Goal: Information Seeking & Learning: Learn about a topic

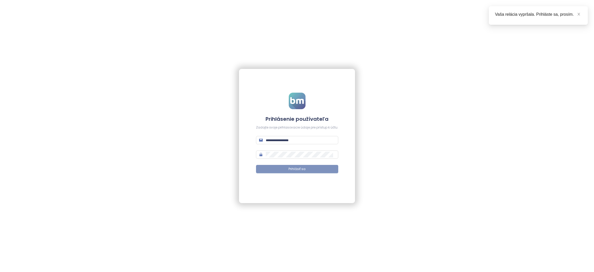
type input "**********"
click at [288, 169] on button "Prihlásiť sa" at bounding box center [297, 169] width 82 height 8
click at [577, 13] on icon "close" at bounding box center [579, 14] width 4 height 4
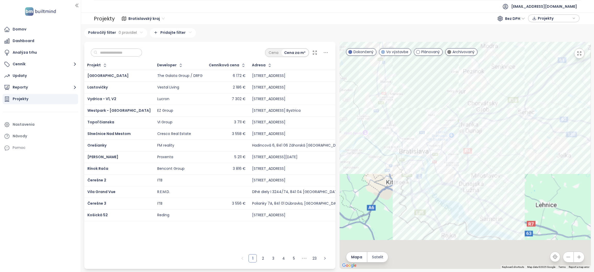
drag, startPoint x: 459, startPoint y: 198, endPoint x: 409, endPoint y: 109, distance: 101.5
click at [410, 109] on div at bounding box center [464, 155] width 251 height 227
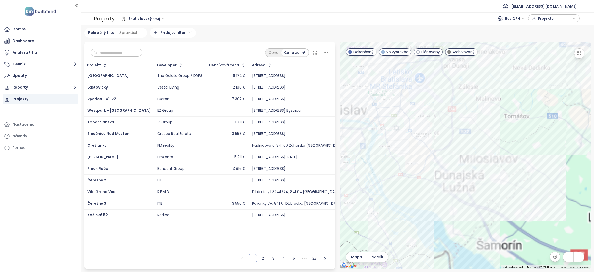
click at [582, 53] on button "button" at bounding box center [579, 53] width 10 height 10
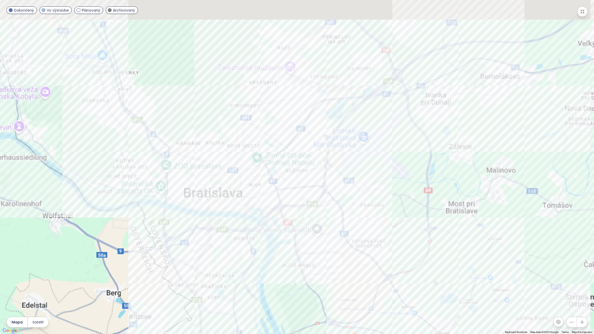
drag, startPoint x: 311, startPoint y: 254, endPoint x: 319, endPoint y: 261, distance: 11.0
click at [319, 261] on div at bounding box center [297, 167] width 594 height 334
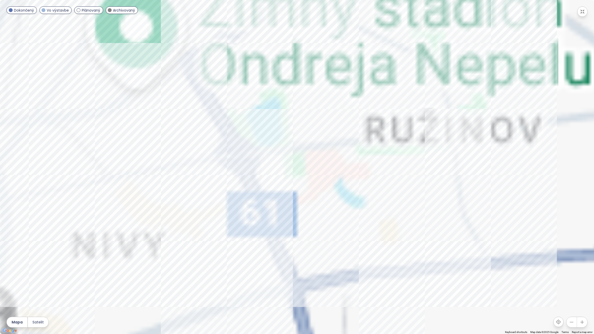
drag, startPoint x: 305, startPoint y: 240, endPoint x: 206, endPoint y: 142, distance: 140.0
click at [206, 142] on div at bounding box center [297, 167] width 594 height 334
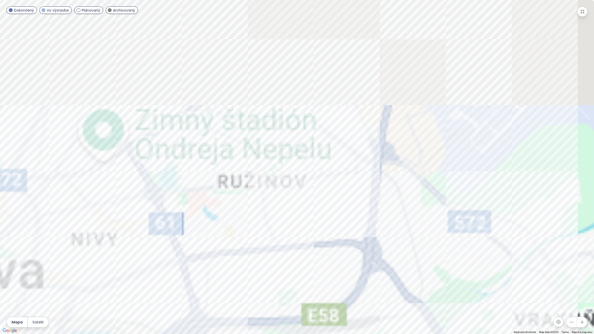
drag, startPoint x: 328, startPoint y: 168, endPoint x: 244, endPoint y: 200, distance: 89.4
click at [244, 200] on div at bounding box center [297, 167] width 594 height 334
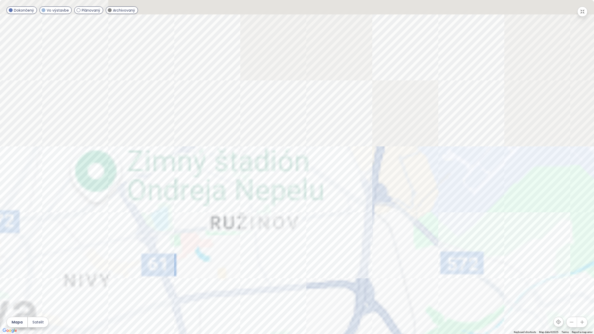
drag, startPoint x: 304, startPoint y: 138, endPoint x: 297, endPoint y: 180, distance: 42.3
click at [297, 180] on div at bounding box center [297, 167] width 594 height 334
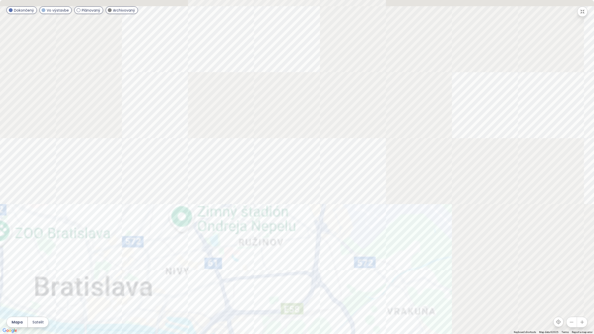
drag, startPoint x: 287, startPoint y: 158, endPoint x: 282, endPoint y: 205, distance: 48.2
click at [282, 205] on div at bounding box center [297, 167] width 594 height 334
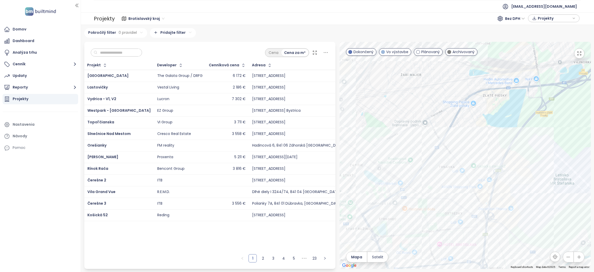
click at [575, 51] on button "button" at bounding box center [579, 53] width 10 height 10
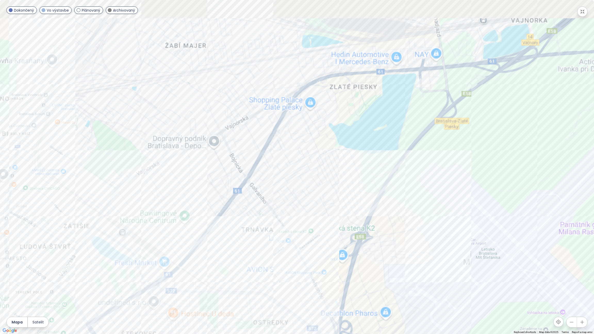
drag, startPoint x: 290, startPoint y: 139, endPoint x: 297, endPoint y: 194, distance: 55.9
click at [297, 194] on div at bounding box center [297, 167] width 594 height 334
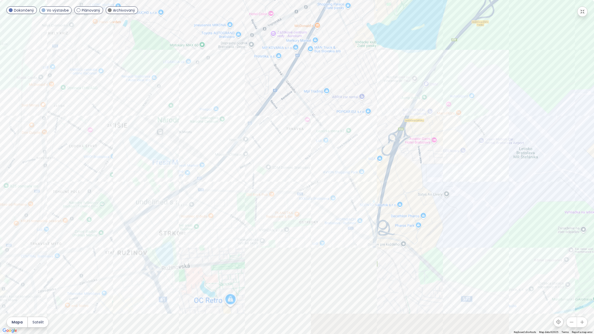
drag, startPoint x: 253, startPoint y: 260, endPoint x: 292, endPoint y: 158, distance: 109.3
click at [292, 158] on div at bounding box center [297, 167] width 594 height 334
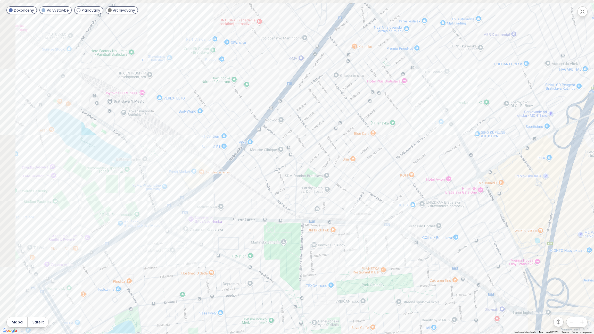
drag, startPoint x: 276, startPoint y: 186, endPoint x: 311, endPoint y: 195, distance: 36.5
click at [311, 195] on div at bounding box center [297, 167] width 594 height 334
click at [185, 169] on div "[PERSON_NAME] Residence" at bounding box center [297, 167] width 594 height 334
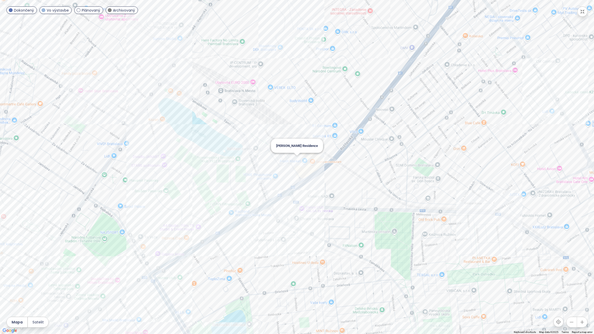
click at [296, 157] on div "[PERSON_NAME] Residence" at bounding box center [297, 167] width 594 height 334
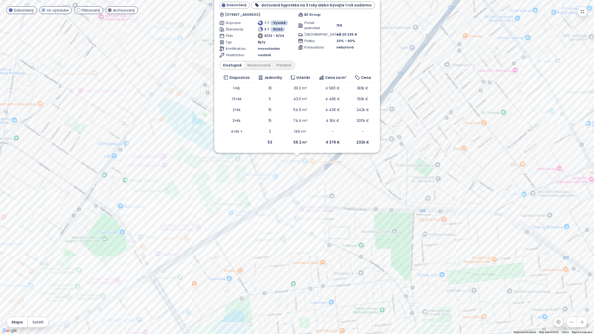
click at [285, 175] on div "[PERSON_NAME] Residence Dokončený dotovaná hypotéka na 3 roky alebo bývajte 1 r…" at bounding box center [297, 167] width 594 height 334
click at [291, 222] on div "[PERSON_NAME] Residence Dokončený dotovaná hypotéka na 3 roky alebo bývajte 1 r…" at bounding box center [297, 167] width 594 height 334
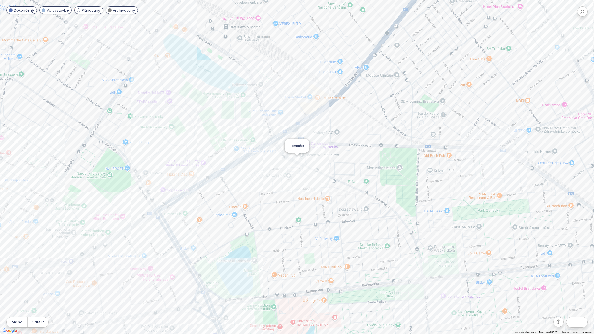
click at [296, 158] on div "Tomachic" at bounding box center [297, 167] width 594 height 334
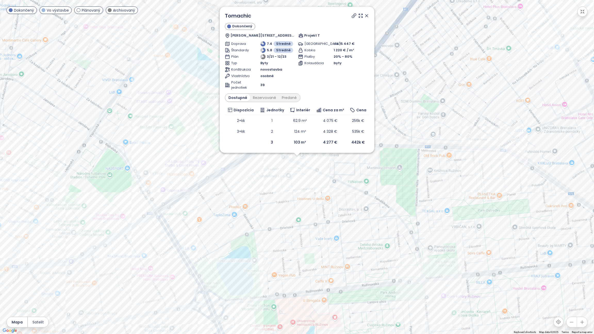
click at [263, 177] on div "Tomachic Dokončený Tomášikova 23/C, 821 01 [GEOGRAPHIC_DATA]-[GEOGRAPHIC_DATA],…" at bounding box center [297, 167] width 594 height 334
click at [253, 156] on div "Tomachic Dokončený Tomášikova 23/C, 821 01 [GEOGRAPHIC_DATA]-[GEOGRAPHIC_DATA],…" at bounding box center [297, 167] width 594 height 334
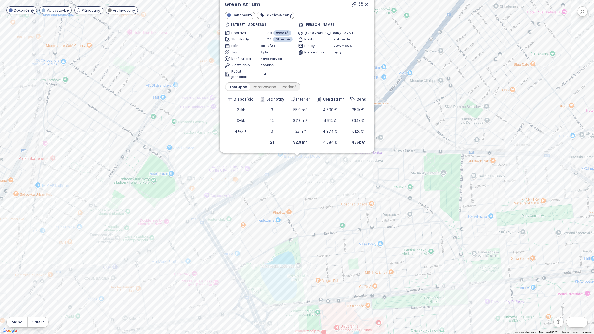
click at [296, 158] on div "Green Atrium Dokončený akciové ceny [GEOGRAPHIC_DATA] 16785/ 74E, 821 02 [GEOGR…" at bounding box center [297, 167] width 594 height 334
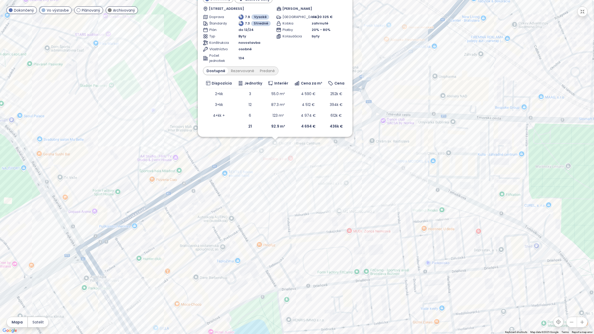
click at [296, 177] on div "Green Atrium Dokončený akciové ceny [GEOGRAPHIC_DATA] 16785/ 74E, 821 02 [GEOGR…" at bounding box center [297, 167] width 594 height 334
drag, startPoint x: 318, startPoint y: 206, endPoint x: 319, endPoint y: 196, distance: 10.9
click at [319, 196] on div "Green Atrium Dokončený akciové ceny [GEOGRAPHIC_DATA] 16785/ 74E, 821 02 [GEOGR…" at bounding box center [297, 167] width 594 height 334
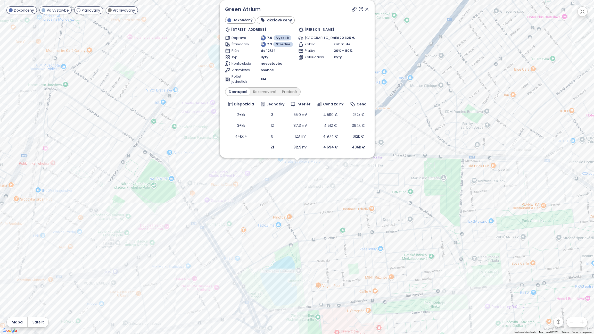
click at [368, 10] on icon at bounding box center [366, 9] width 5 height 5
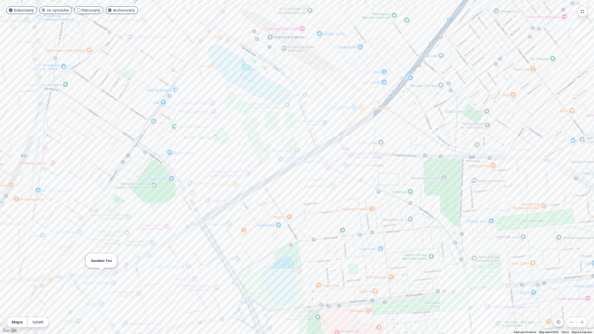
click at [98, 271] on div "Danubius Two" at bounding box center [297, 167] width 594 height 334
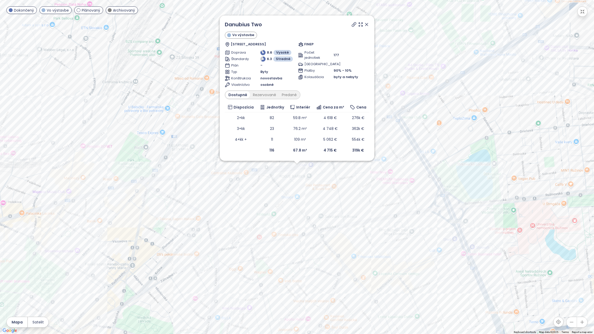
click at [369, 25] on icon at bounding box center [366, 24] width 5 height 5
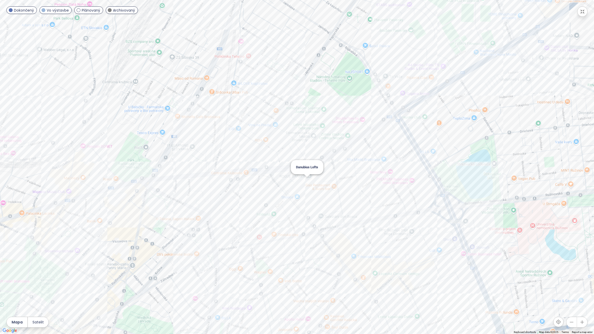
click at [305, 182] on div "Danubius Lofts" at bounding box center [297, 167] width 594 height 334
click at [306, 182] on div "Danubius Lofts" at bounding box center [297, 167] width 594 height 334
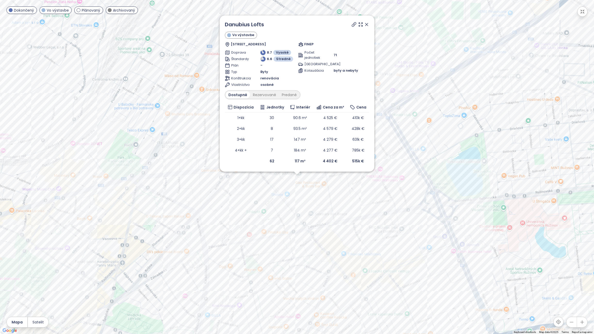
click at [368, 23] on icon at bounding box center [366, 24] width 3 height 3
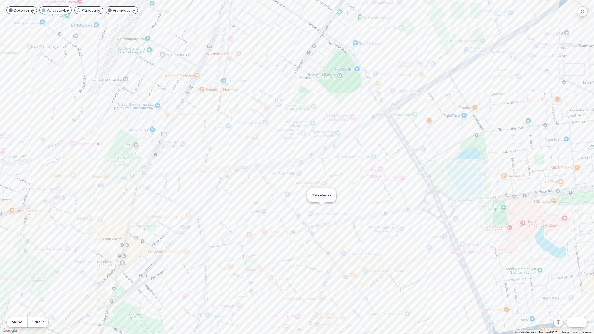
click at [322, 207] on div "Záhradnícka" at bounding box center [297, 167] width 594 height 334
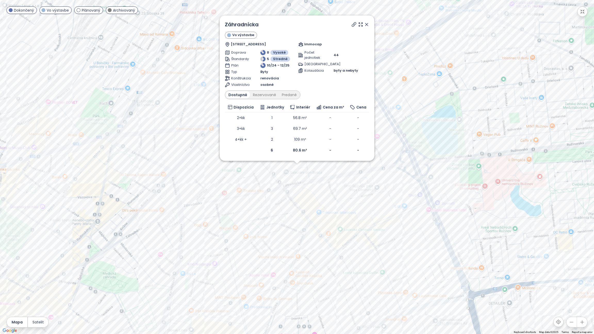
drag, startPoint x: 368, startPoint y: 23, endPoint x: 362, endPoint y: 103, distance: 80.2
click at [369, 23] on icon at bounding box center [366, 24] width 5 height 5
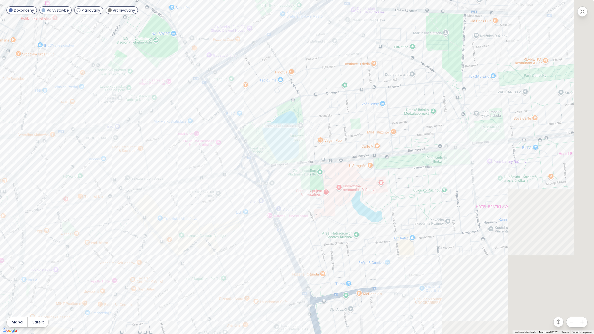
drag, startPoint x: 434, startPoint y: 224, endPoint x: 274, endPoint y: 230, distance: 160.2
click at [274, 230] on div at bounding box center [297, 167] width 594 height 334
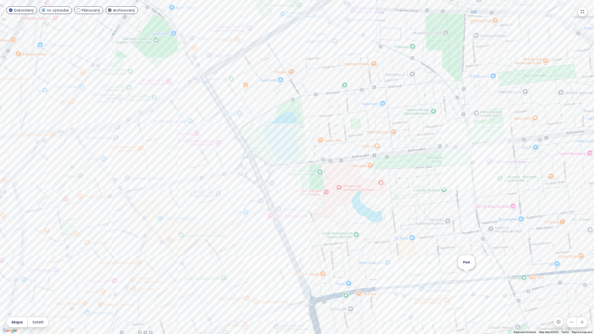
click at [466, 271] on div "Pont" at bounding box center [297, 167] width 594 height 334
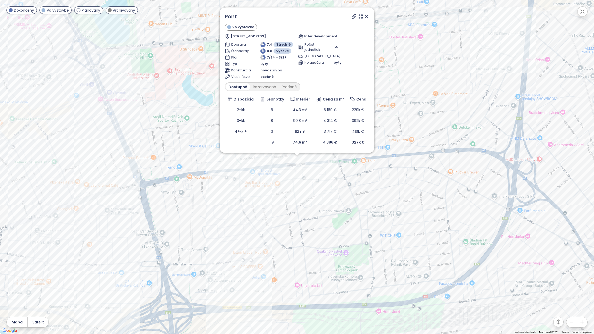
click at [367, 16] on icon at bounding box center [366, 16] width 5 height 5
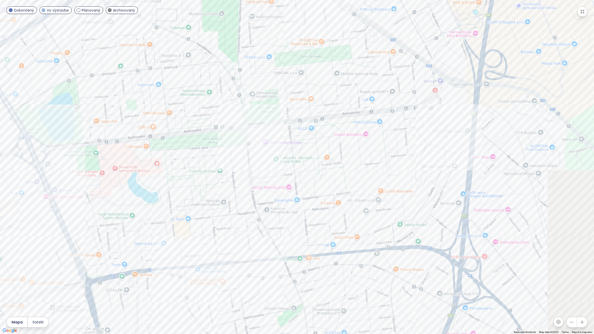
drag, startPoint x: 330, startPoint y: 86, endPoint x: 275, endPoint y: 183, distance: 110.8
click at [275, 183] on div at bounding box center [297, 167] width 594 height 334
click at [449, 148] on div "Byty Ružinov - blok A, B, C" at bounding box center [297, 167] width 594 height 334
drag, startPoint x: 448, startPoint y: 148, endPoint x: 529, endPoint y: 156, distance: 80.8
click at [376, 197] on div at bounding box center [297, 167] width 594 height 334
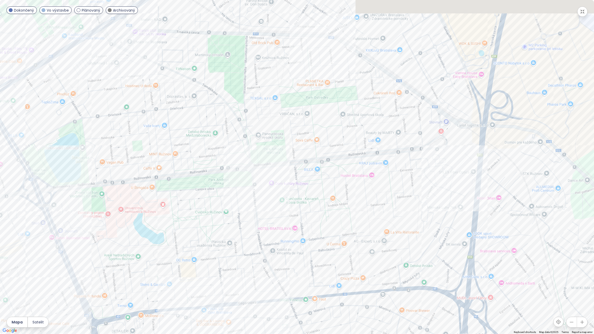
drag, startPoint x: 231, startPoint y: 116, endPoint x: 236, endPoint y: 156, distance: 41.0
click at [236, 156] on div at bounding box center [297, 167] width 594 height 334
drag, startPoint x: 329, startPoint y: 122, endPoint x: 306, endPoint y: 168, distance: 51.1
click at [306, 168] on div at bounding box center [297, 167] width 594 height 334
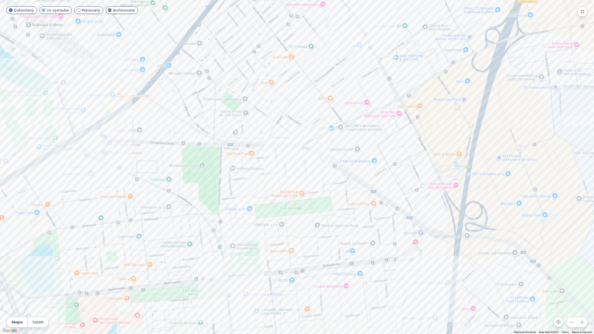
drag, startPoint x: 264, startPoint y: 73, endPoint x: 261, endPoint y: 144, distance: 70.5
click at [261, 144] on div at bounding box center [297, 167] width 594 height 334
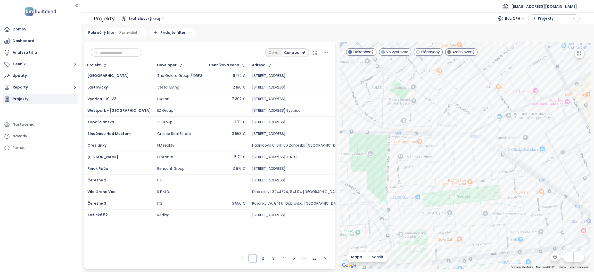
click at [581, 49] on button "button" at bounding box center [579, 53] width 10 height 10
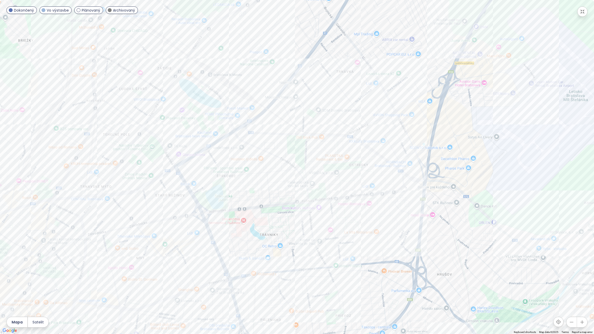
drag, startPoint x: 226, startPoint y: 147, endPoint x: 259, endPoint y: 161, distance: 35.9
click at [259, 161] on div at bounding box center [297, 167] width 594 height 334
click at [180, 51] on div "PARQ Zátišie" at bounding box center [297, 167] width 594 height 334
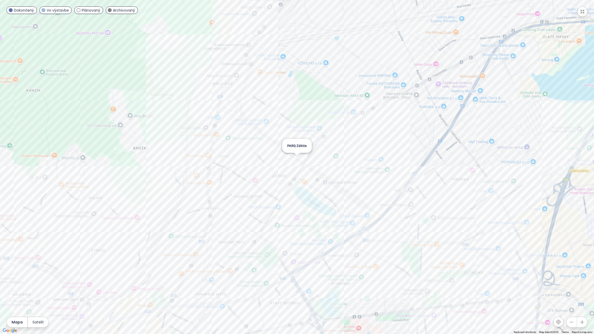
click at [297, 161] on div "PARQ Zátišie" at bounding box center [297, 167] width 594 height 334
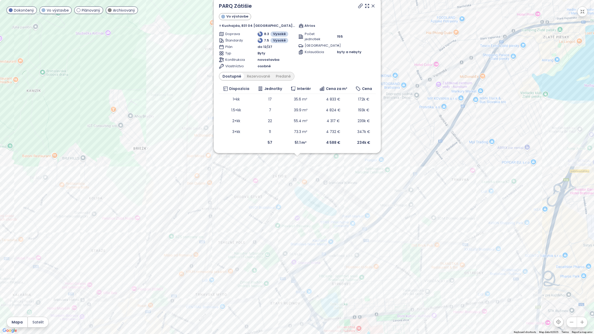
click at [370, 6] on icon at bounding box center [372, 5] width 5 height 5
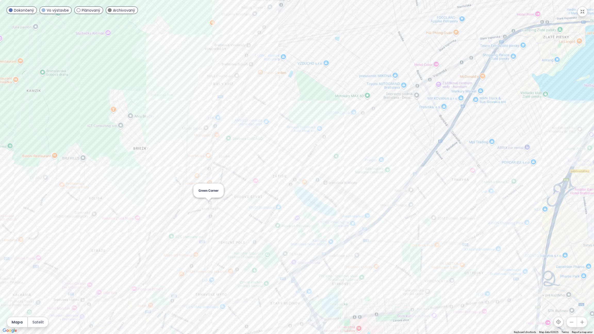
click at [208, 205] on div "Green Corner" at bounding box center [297, 167] width 594 height 334
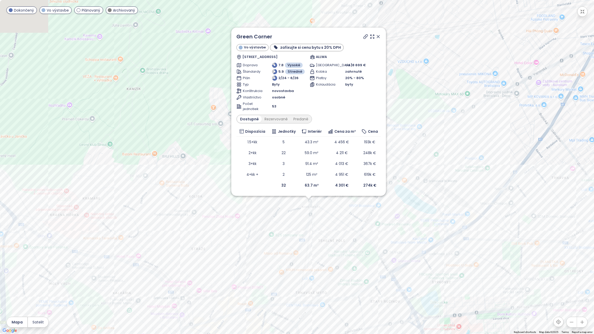
drag, startPoint x: 416, startPoint y: 52, endPoint x: 424, endPoint y: 89, distance: 38.1
click at [424, 89] on div "Green Corner Vo výstavbe zafixujte si cenu bytu s 20% DPH Račianska 1522/69, 83…" at bounding box center [297, 167] width 594 height 334
click at [378, 38] on icon at bounding box center [378, 36] width 5 height 5
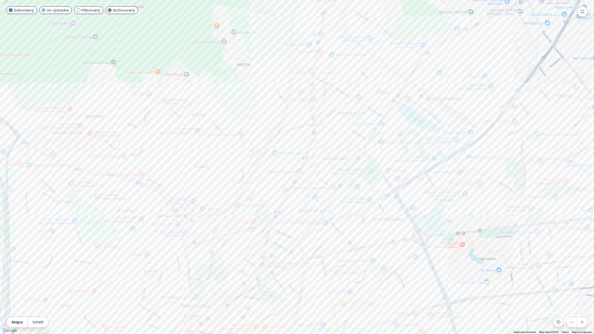
drag, startPoint x: 230, startPoint y: 232, endPoint x: 233, endPoint y: 149, distance: 82.6
click at [233, 149] on div at bounding box center [297, 167] width 594 height 334
click at [310, 228] on div "[PERSON_NAME]" at bounding box center [297, 167] width 594 height 334
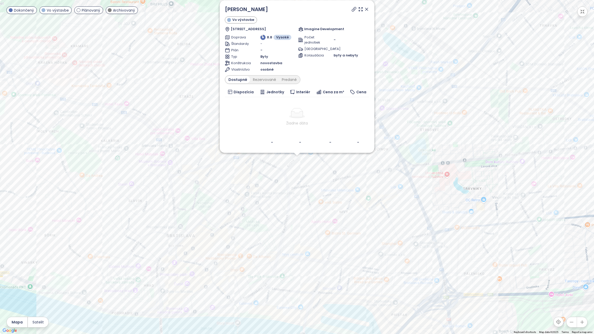
click at [365, 9] on icon at bounding box center [366, 9] width 5 height 5
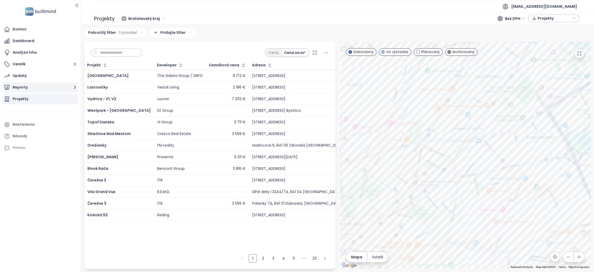
click at [23, 84] on button "Reporty" at bounding box center [41, 87] width 76 height 10
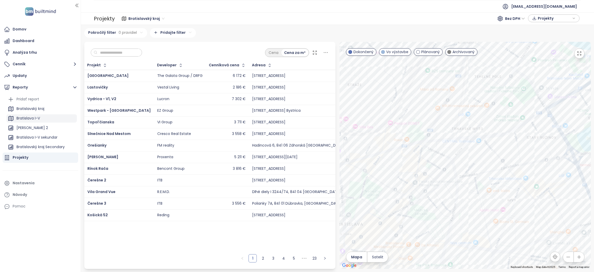
click at [24, 119] on div "Bratislava I-V" at bounding box center [27, 118] width 23 height 6
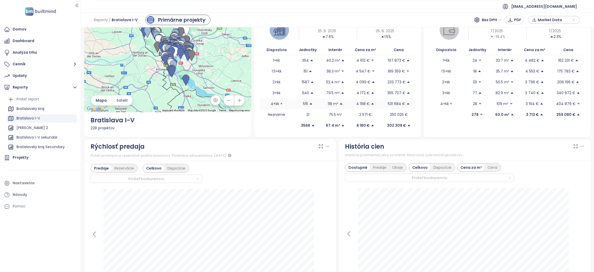
scroll to position [116, 0]
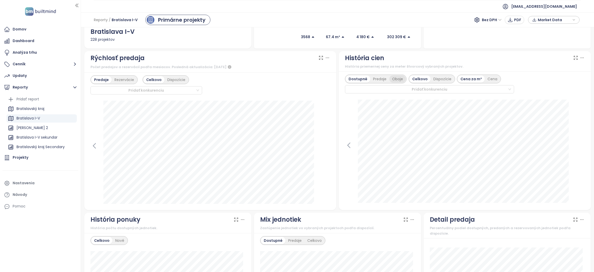
click at [392, 81] on div "Oboje" at bounding box center [397, 78] width 16 height 7
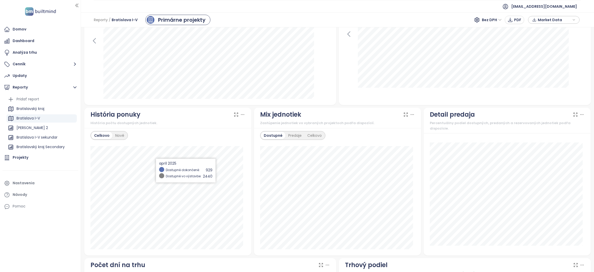
scroll to position [232, 0]
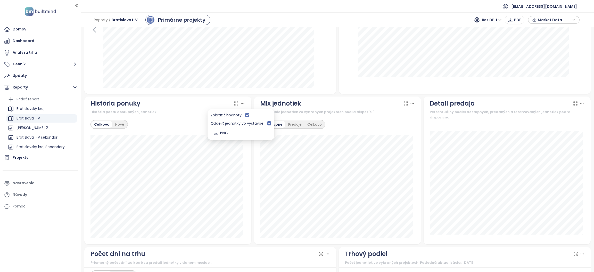
click at [241, 104] on icon at bounding box center [242, 103] width 5 height 5
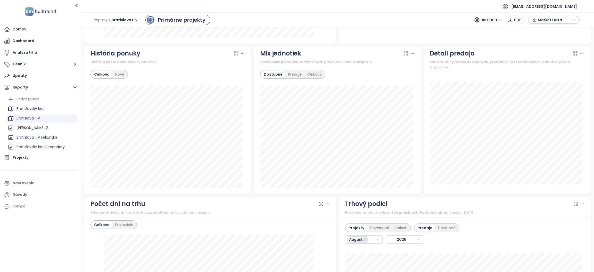
scroll to position [271, 0]
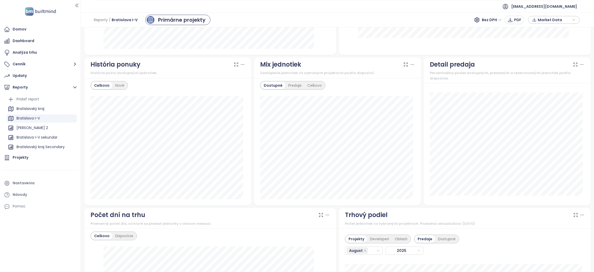
click at [124, 90] on div "Celkovo Nové" at bounding box center [108, 85] width 37 height 9
click at [121, 86] on div "Nové" at bounding box center [119, 85] width 15 height 7
click at [103, 84] on div "Celkovo" at bounding box center [101, 85] width 20 height 7
click at [115, 85] on div "Nové" at bounding box center [119, 85] width 15 height 7
click at [100, 85] on div "Celkovo" at bounding box center [101, 85] width 20 height 7
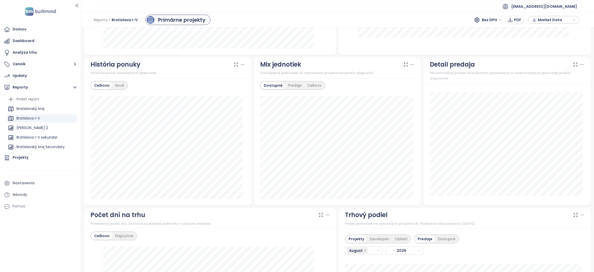
click at [234, 65] on icon at bounding box center [236, 64] width 5 height 5
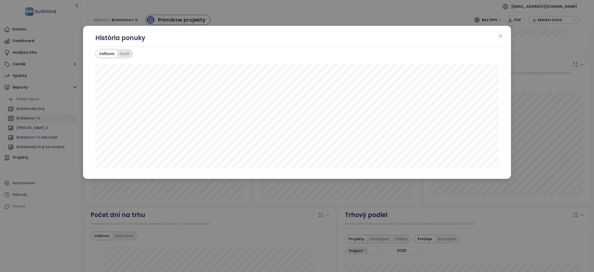
click at [125, 53] on div "Nové" at bounding box center [124, 53] width 15 height 7
click at [112, 54] on div "Celkovo" at bounding box center [106, 53] width 20 height 7
click at [109, 54] on div "Celkovo" at bounding box center [106, 53] width 20 height 7
click at [499, 38] on icon "close" at bounding box center [500, 36] width 4 height 4
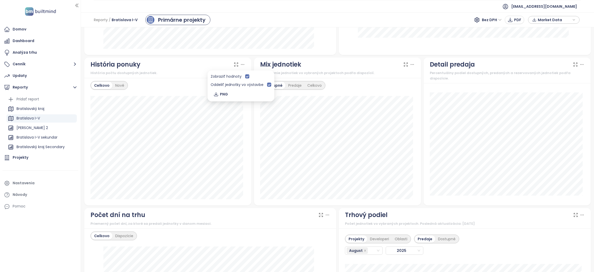
click at [242, 65] on icon at bounding box center [242, 64] width 5 height 5
click at [240, 66] on icon at bounding box center [242, 64] width 5 height 5
drag, startPoint x: 71, startPoint y: 225, endPoint x: 81, endPoint y: 223, distance: 9.9
click at [71, 225] on div "Domov Dashboard Analýza trhu Cenník Updaty Reporty Pridať report Bratislavský k…" at bounding box center [40, 136] width 81 height 272
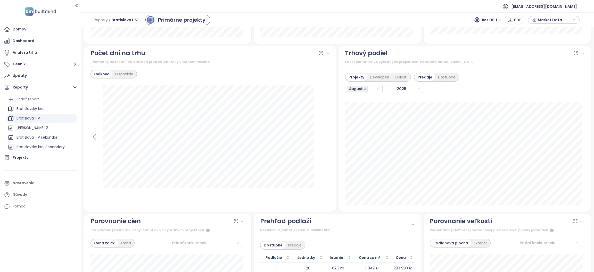
scroll to position [401, 0]
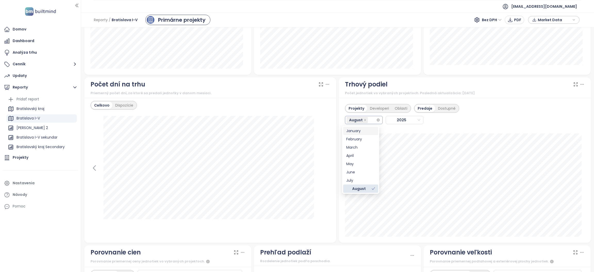
click at [369, 120] on div "August" at bounding box center [361, 119] width 29 height 7
click at [357, 134] on div "January" at bounding box center [360, 131] width 35 height 8
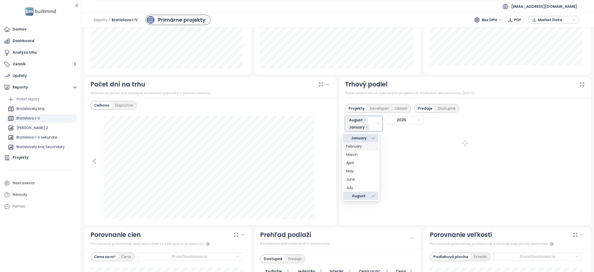
click at [359, 145] on div "February" at bounding box center [360, 146] width 29 height 6
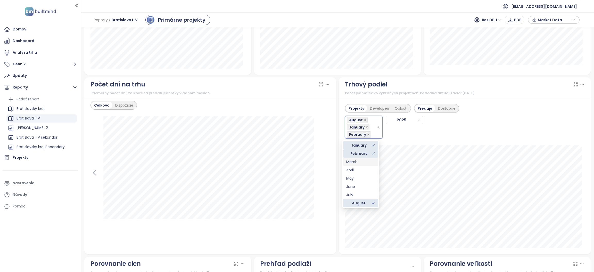
click at [356, 159] on div "March" at bounding box center [360, 162] width 29 height 6
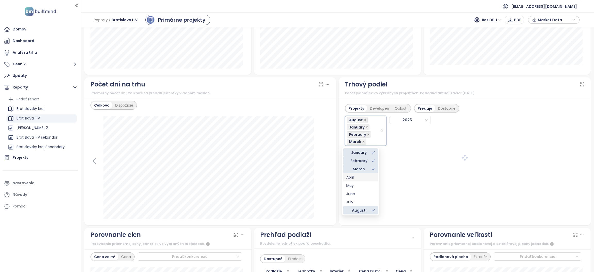
click at [354, 175] on div "April" at bounding box center [360, 177] width 29 height 6
click at [353, 186] on div "May" at bounding box center [360, 186] width 29 height 6
click at [353, 201] on div "June" at bounding box center [360, 201] width 29 height 6
click at [351, 203] on div "July" at bounding box center [360, 202] width 29 height 6
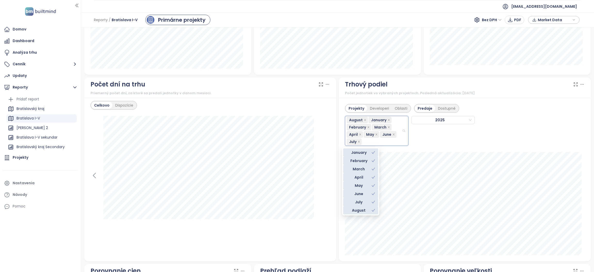
click at [330, 128] on div "Celkovo Dispozície" at bounding box center [210, 179] width 252 height 163
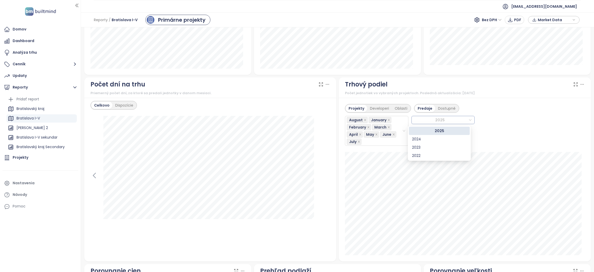
click at [451, 120] on span "2025" at bounding box center [442, 120] width 59 height 8
click at [427, 130] on div "2025" at bounding box center [439, 131] width 55 height 6
click at [421, 109] on div "Predaje" at bounding box center [425, 108] width 20 height 7
click at [566, 86] on div "Trhový podiel" at bounding box center [465, 84] width 240 height 10
click at [573, 84] on icon at bounding box center [575, 84] width 5 height 5
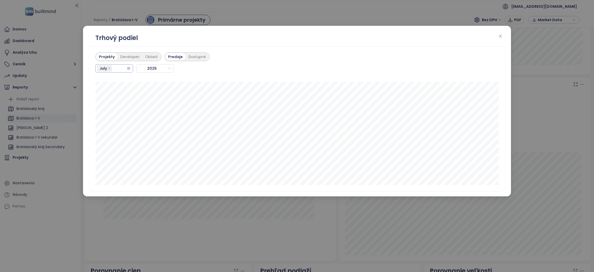
click at [119, 69] on div "July" at bounding box center [111, 68] width 29 height 7
click at [111, 78] on div "January" at bounding box center [114, 79] width 29 height 6
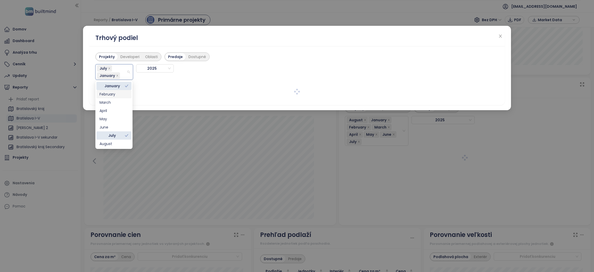
click at [110, 94] on div "February" at bounding box center [114, 94] width 29 height 6
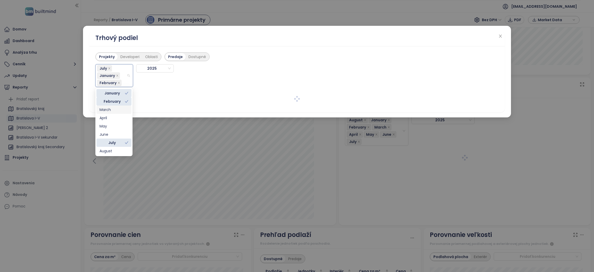
click at [110, 108] on div "March" at bounding box center [114, 110] width 29 height 6
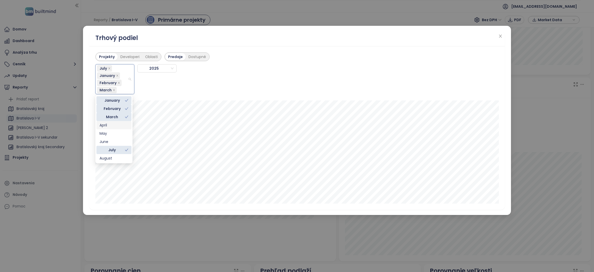
click at [110, 124] on div "April" at bounding box center [114, 125] width 29 height 6
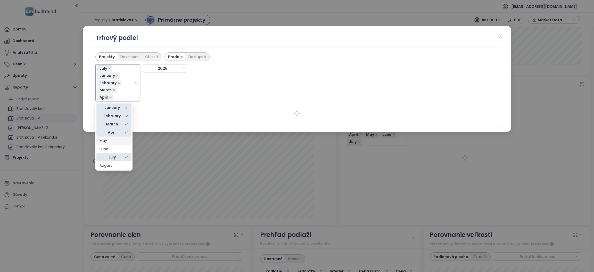
click at [108, 141] on div "May" at bounding box center [114, 141] width 29 height 6
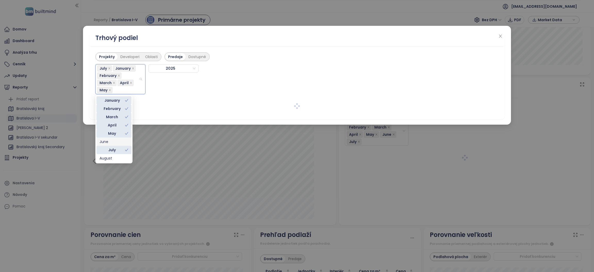
click at [107, 140] on div "June" at bounding box center [114, 142] width 29 height 6
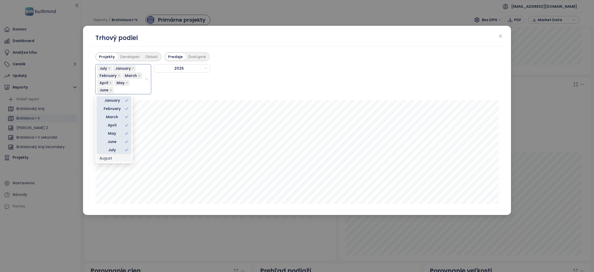
click at [112, 158] on div "August" at bounding box center [114, 158] width 29 height 6
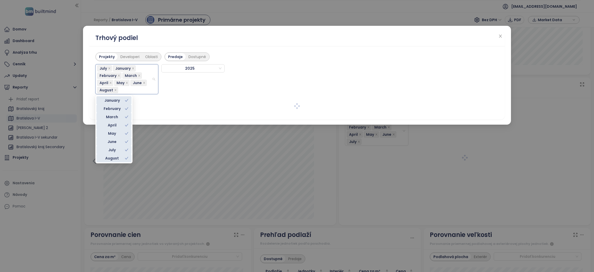
click at [225, 32] on div "Trhový podiel" at bounding box center [297, 38] width 416 height 15
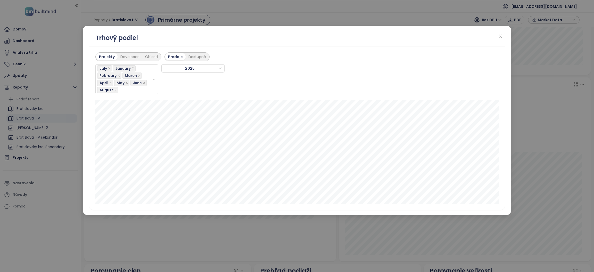
click at [74, 240] on div "Trhový podiel Projekty Developeri Oblasti Predaje Dostupné July January Februar…" at bounding box center [297, 136] width 594 height 272
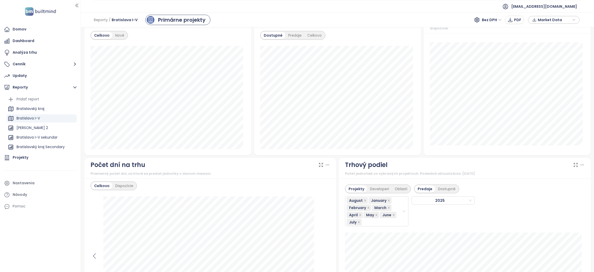
scroll to position [424, 0]
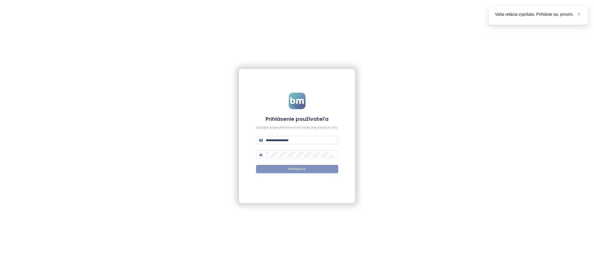
type input "**********"
click at [288, 169] on button "Prihlásiť sa" at bounding box center [297, 169] width 82 height 8
click at [578, 13] on icon "close" at bounding box center [579, 14] width 4 height 4
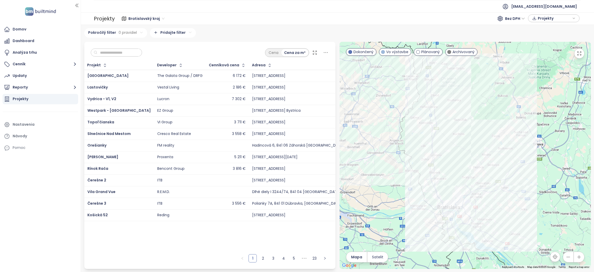
click at [111, 52] on input "text" at bounding box center [118, 53] width 42 height 8
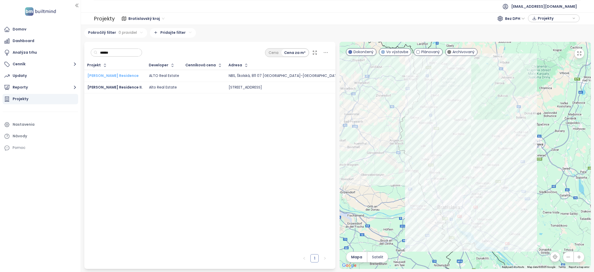
type input "******"
click at [113, 76] on span "Florian Residence" at bounding box center [112, 75] width 51 height 5
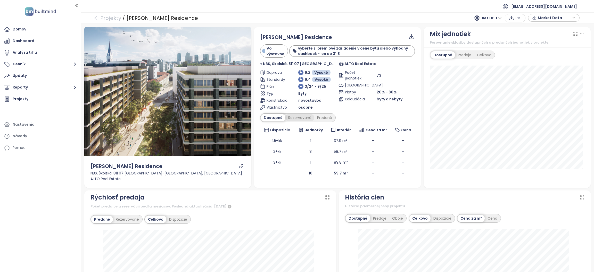
click at [294, 116] on div "Rezervované" at bounding box center [299, 117] width 29 height 7
click at [301, 116] on div "Rezervované" at bounding box center [299, 117] width 29 height 7
click at [323, 117] on div "Predané" at bounding box center [324, 117] width 21 height 7
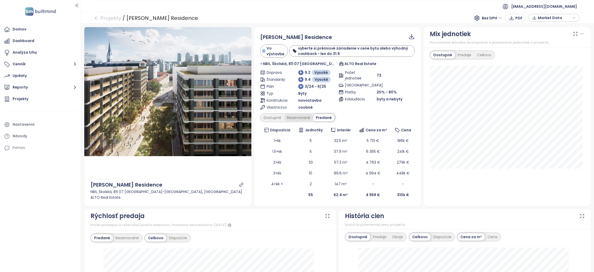
click at [295, 117] on div "Rezervované" at bounding box center [298, 117] width 29 height 7
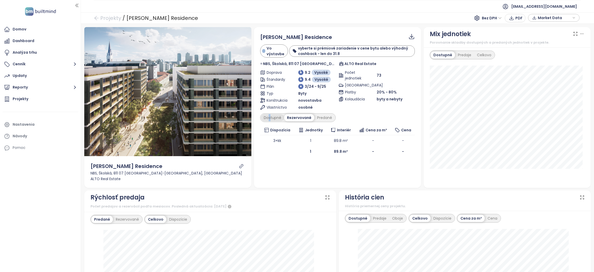
click at [268, 118] on div "Dostupné" at bounding box center [272, 117] width 23 height 7
click at [275, 117] on div "Dostupné" at bounding box center [272, 117] width 23 height 7
click at [295, 118] on div "Rezervované" at bounding box center [299, 117] width 29 height 7
click at [321, 117] on div "Predané" at bounding box center [324, 117] width 21 height 7
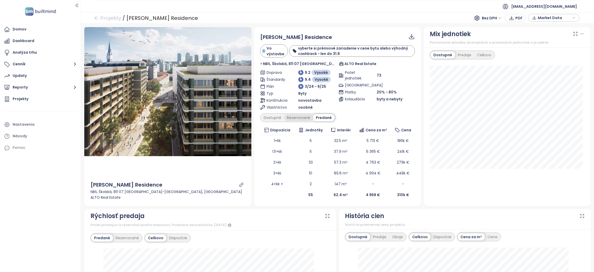
click at [296, 117] on div "Rezervované" at bounding box center [298, 117] width 29 height 7
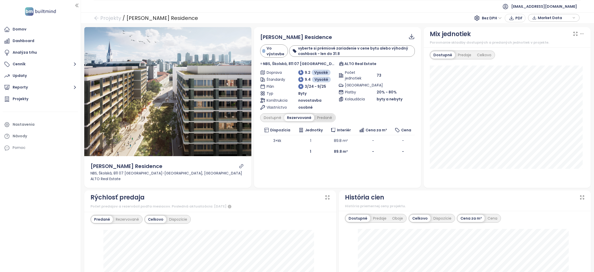
click at [321, 117] on div "Predané" at bounding box center [324, 117] width 21 height 7
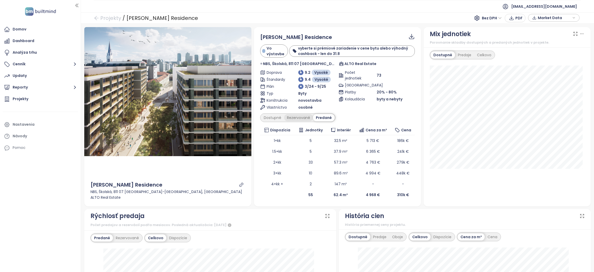
click at [298, 117] on div "Rezervované" at bounding box center [298, 117] width 29 height 7
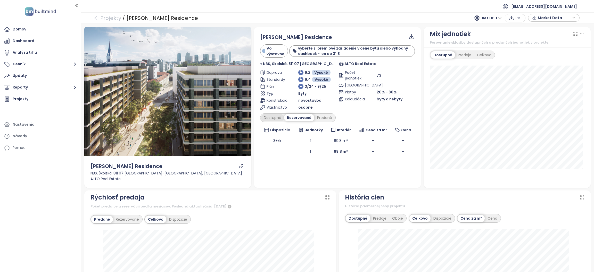
click at [272, 117] on div "Dostupné" at bounding box center [272, 117] width 23 height 7
click at [289, 118] on div "Rezervované" at bounding box center [299, 117] width 29 height 7
click at [322, 116] on div "Predané" at bounding box center [324, 117] width 21 height 7
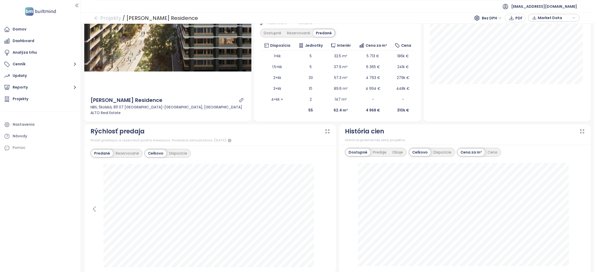
scroll to position [77, 0]
